Goal: Transaction & Acquisition: Subscribe to service/newsletter

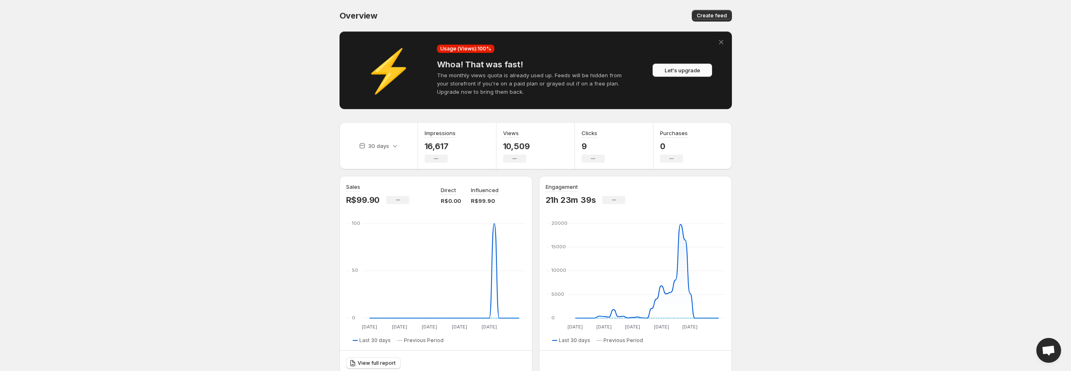
click at [681, 69] on span "Let's upgrade" at bounding box center [683, 70] width 36 height 8
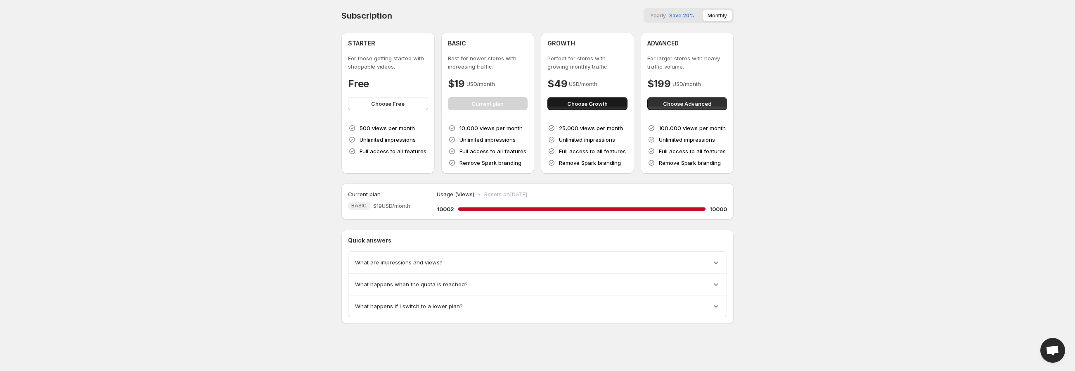
click at [588, 101] on span "Choose Growth" at bounding box center [587, 104] width 40 height 8
